Goal: Task Accomplishment & Management: Manage account settings

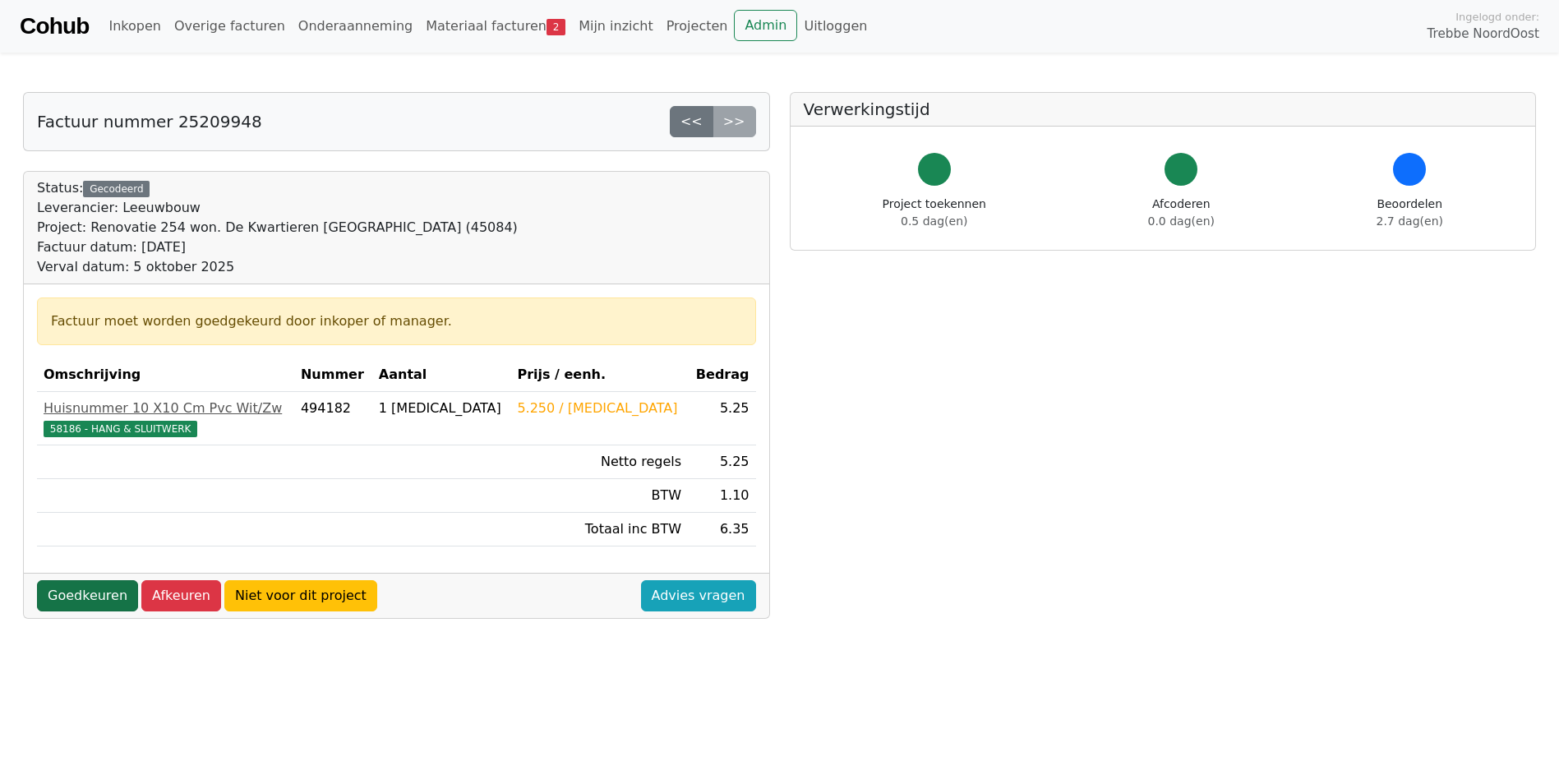
click at [92, 593] on link "Goedkeuren" at bounding box center [88, 596] width 101 height 31
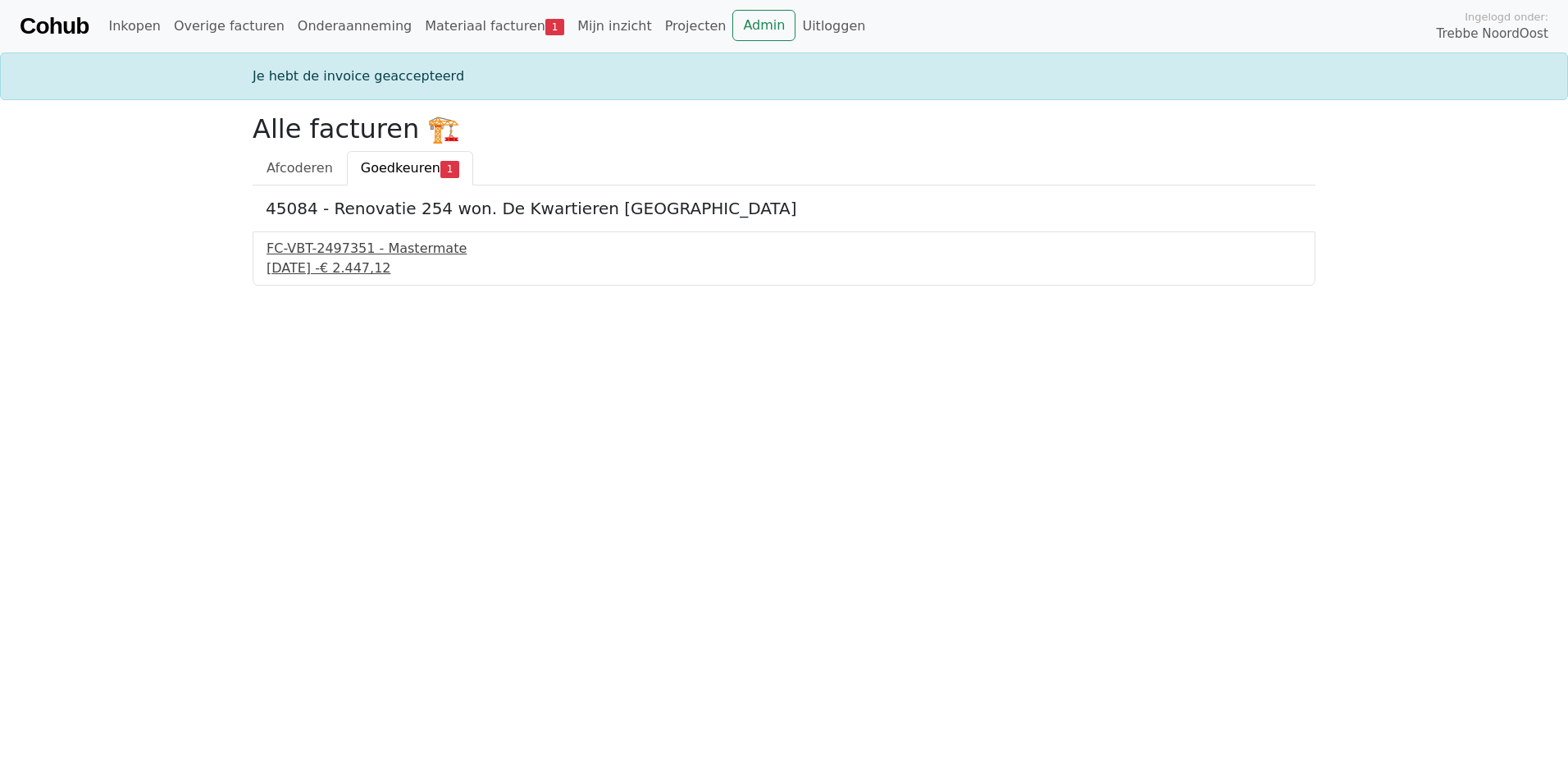
click at [390, 260] on span "€ 2.447,12" at bounding box center [355, 268] width 71 height 16
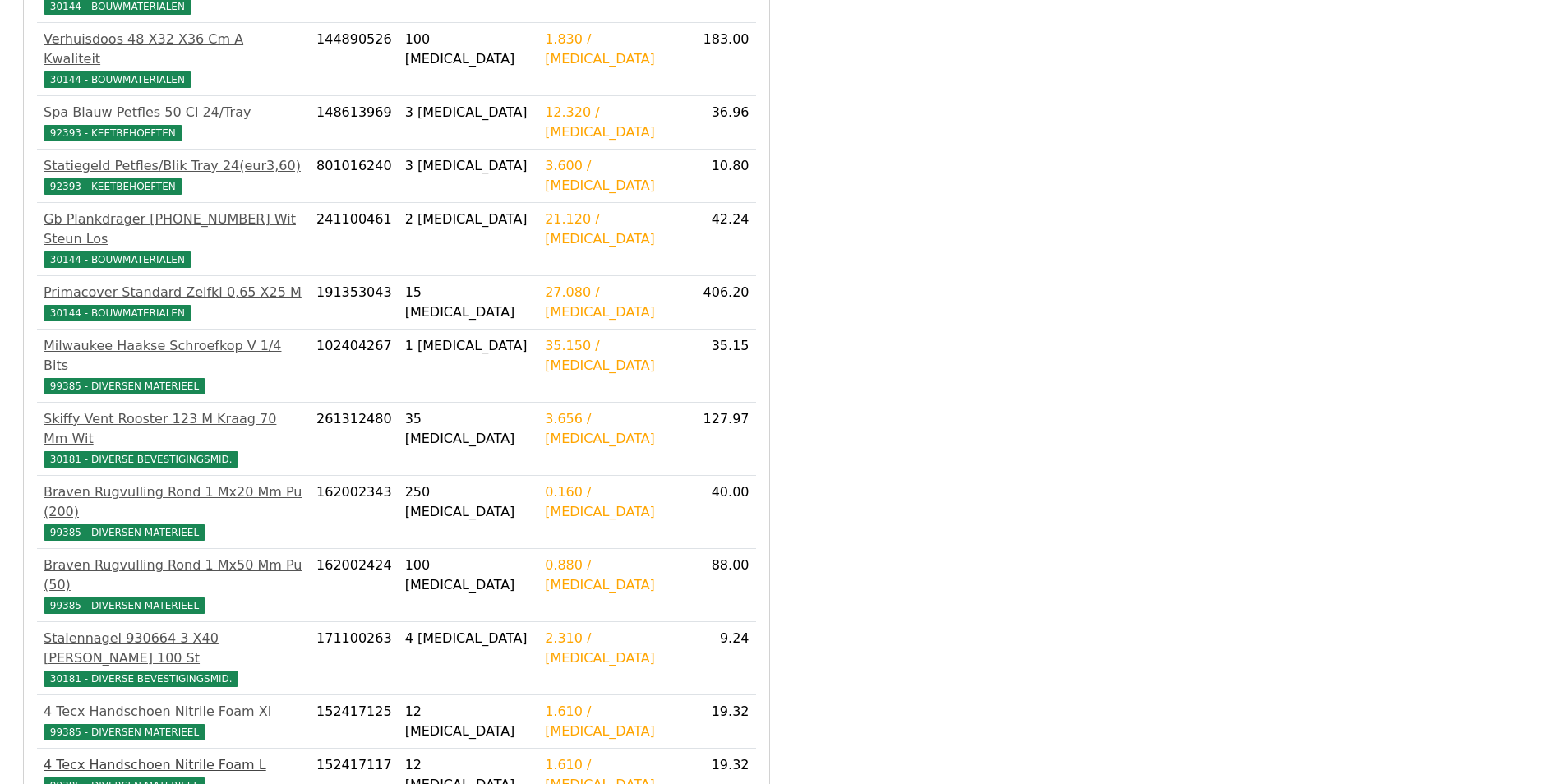
scroll to position [728, 0]
